Goal: Transaction & Acquisition: Purchase product/service

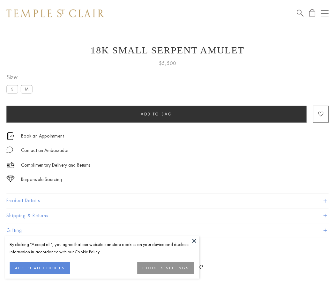
scroll to position [8, 0]
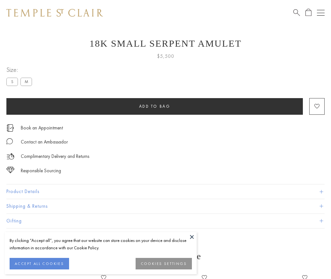
click at [154, 106] on span "Add to bag" at bounding box center [154, 105] width 31 height 5
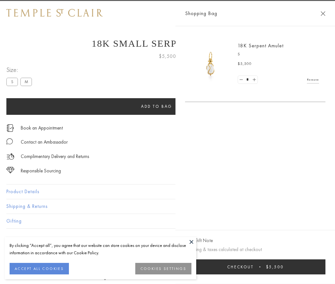
click at [301, 266] on button "Checkout $5,500" at bounding box center [255, 266] width 141 height 15
